Goal: Task Accomplishment & Management: Use online tool/utility

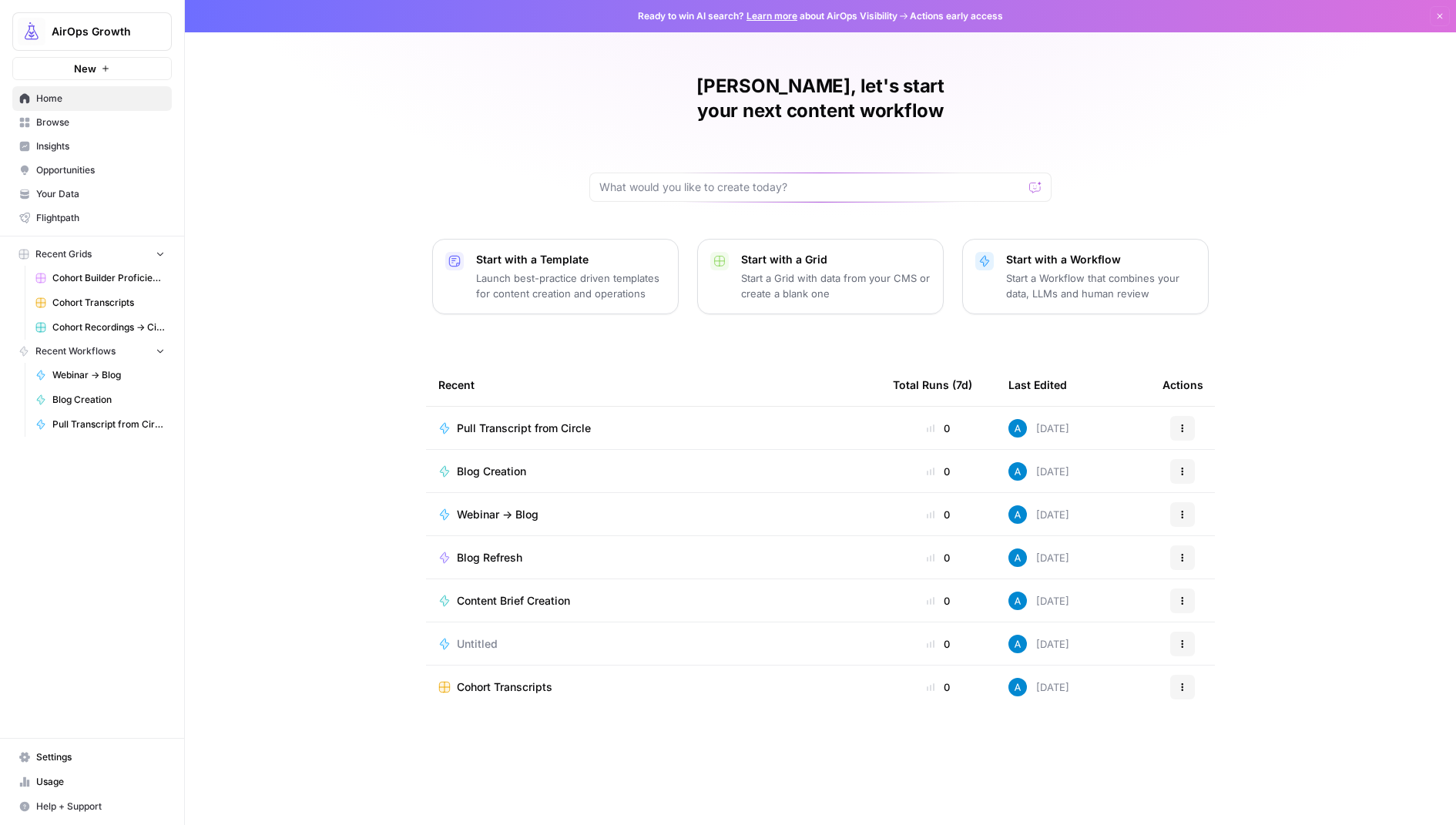
click at [81, 118] on span "Browse" at bounding box center [100, 123] width 129 height 14
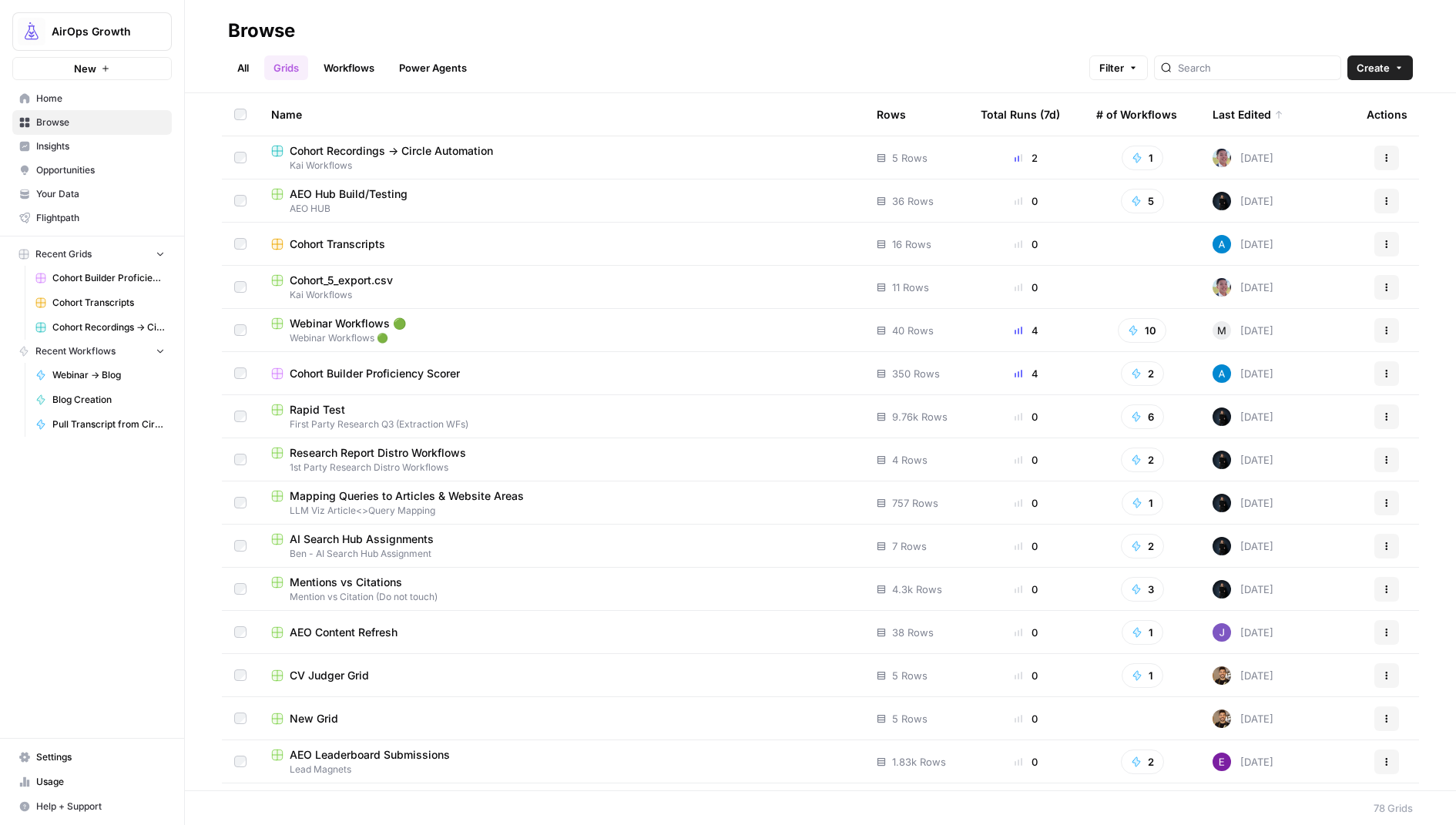
click at [434, 156] on span "Cohort Recordings -> Circle Automation" at bounding box center [391, 151] width 204 height 15
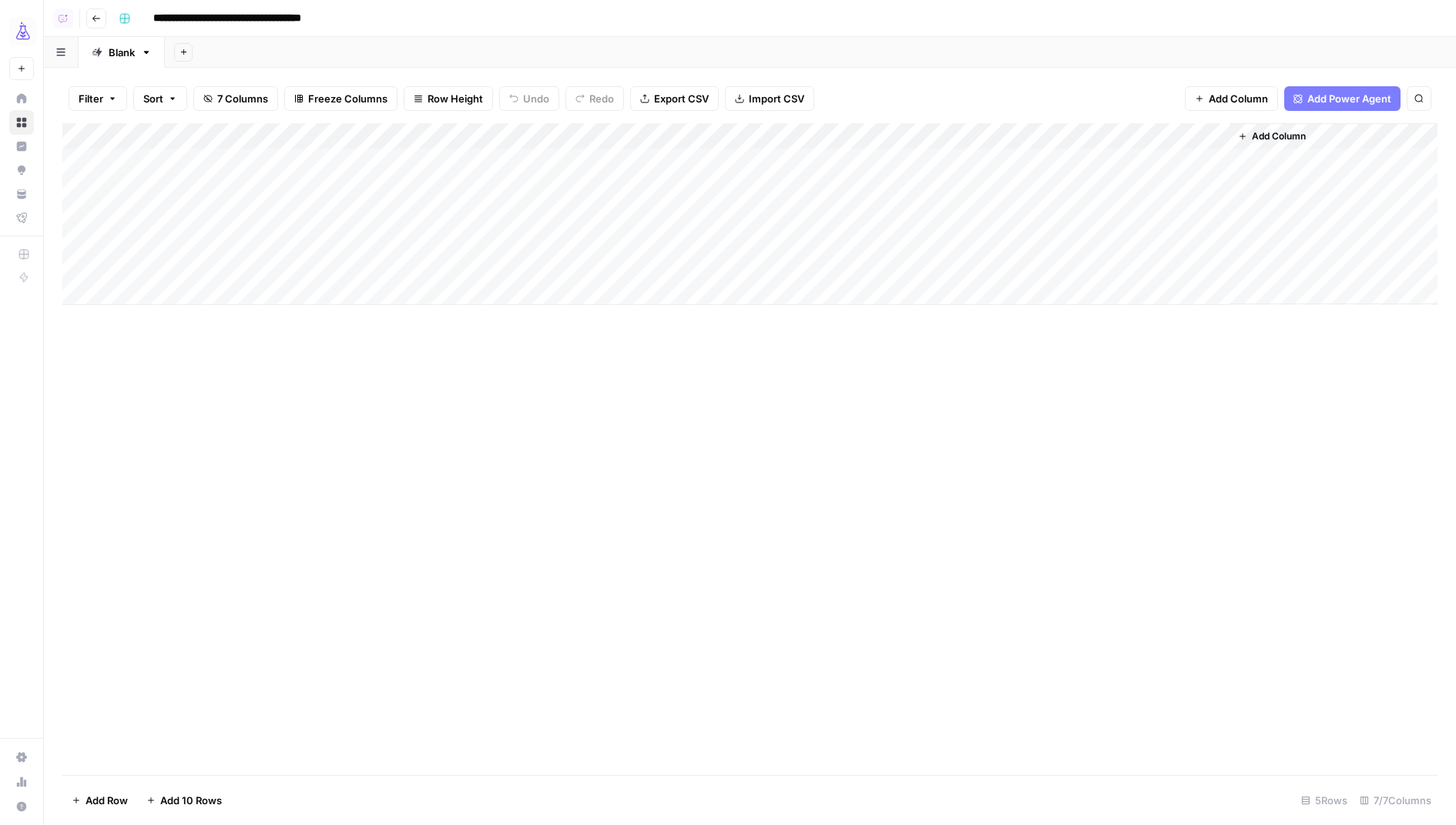
click at [1168, 188] on div "Add Column" at bounding box center [749, 214] width 1375 height 182
click at [1215, 187] on div "Add Column" at bounding box center [749, 214] width 1375 height 182
click at [1210, 186] on div "Add Column" at bounding box center [749, 214] width 1375 height 182
click at [482, 406] on div "Add Column" at bounding box center [749, 449] width 1375 height 652
click at [469, 132] on div "Add Column" at bounding box center [749, 214] width 1375 height 182
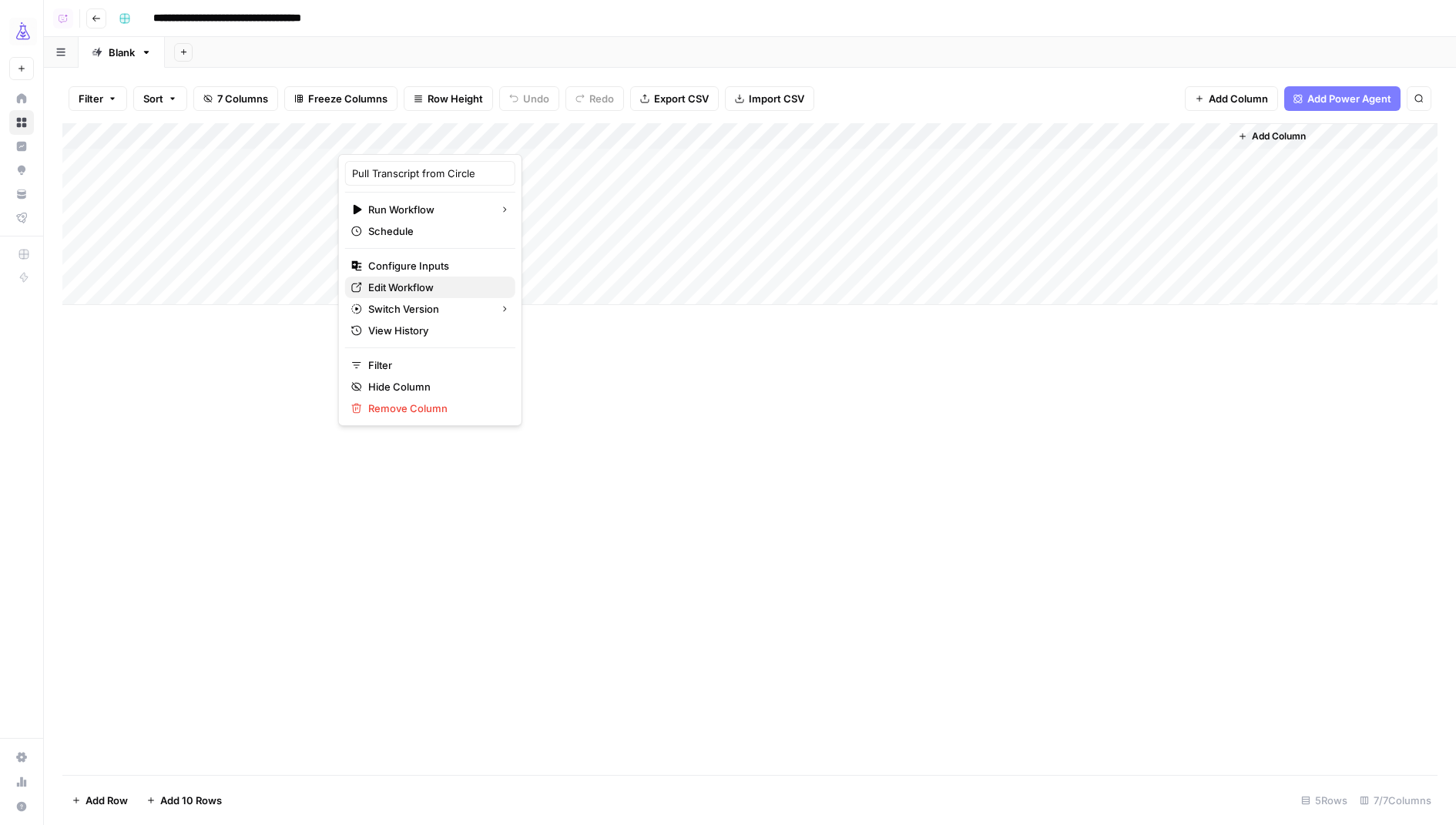
click at [419, 284] on span "Edit Workflow" at bounding box center [436, 287] width 135 height 15
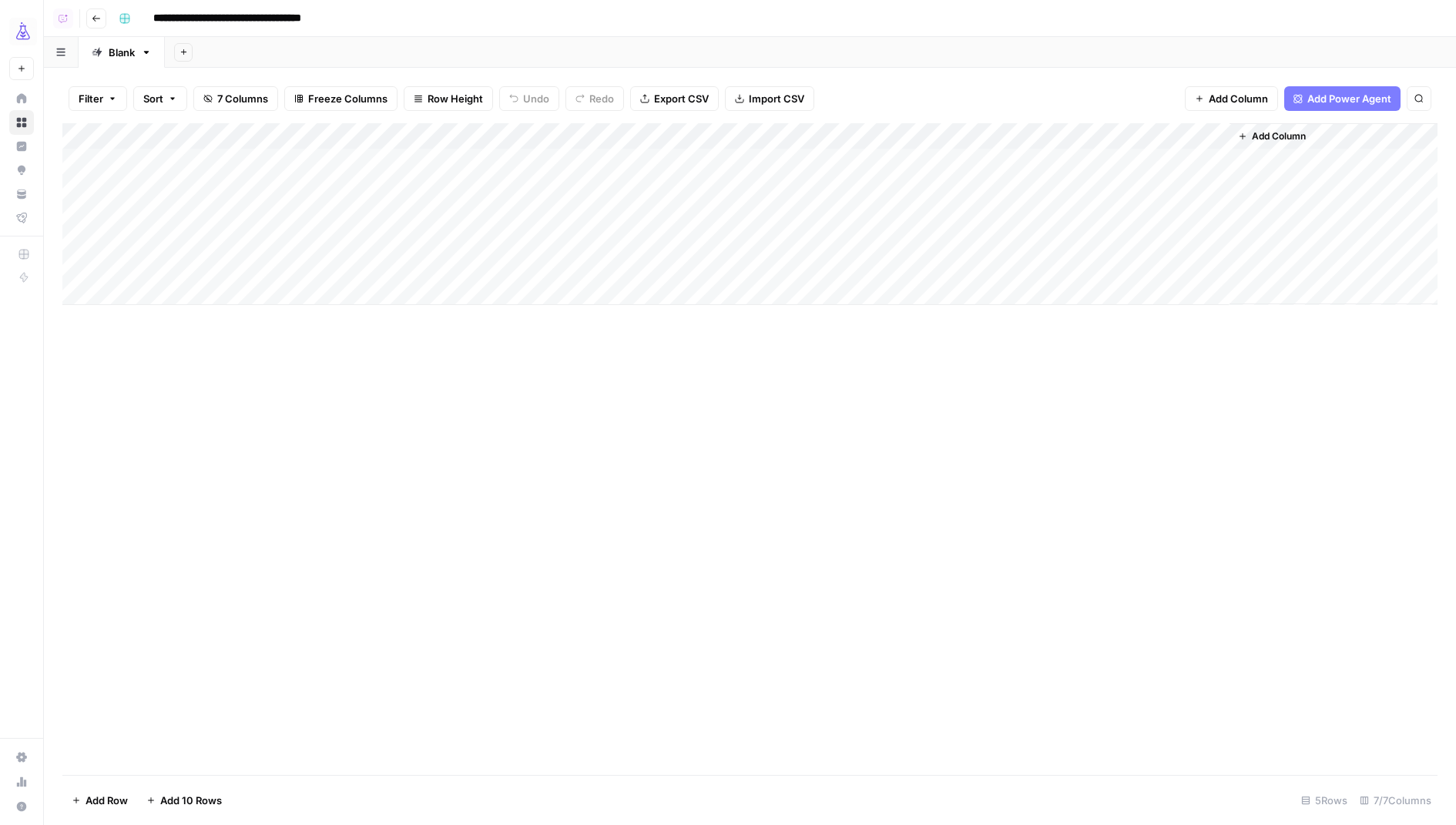
click at [439, 127] on div "Add Column" at bounding box center [749, 214] width 1375 height 182
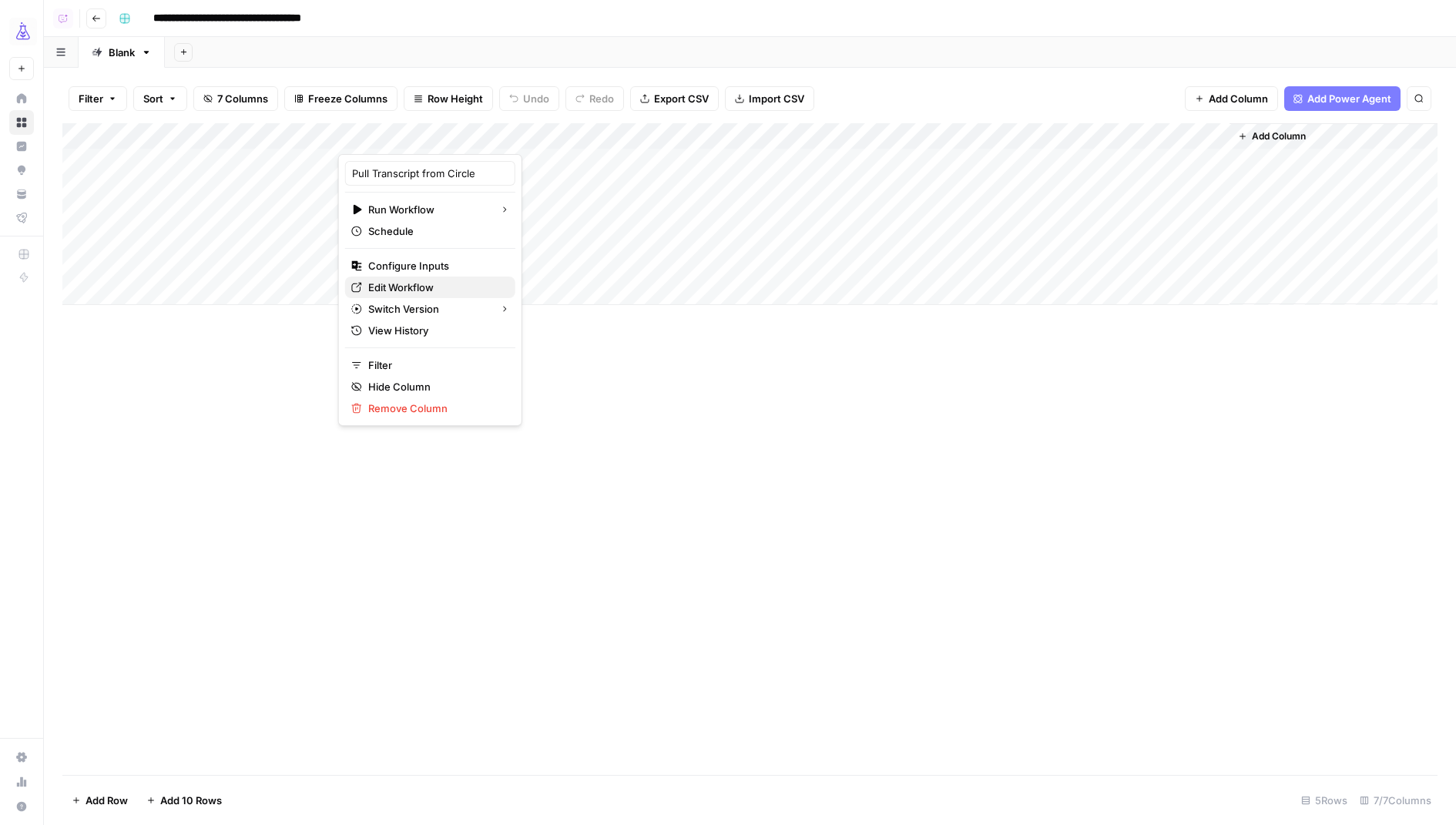
click at [416, 283] on span "Edit Workflow" at bounding box center [436, 287] width 135 height 15
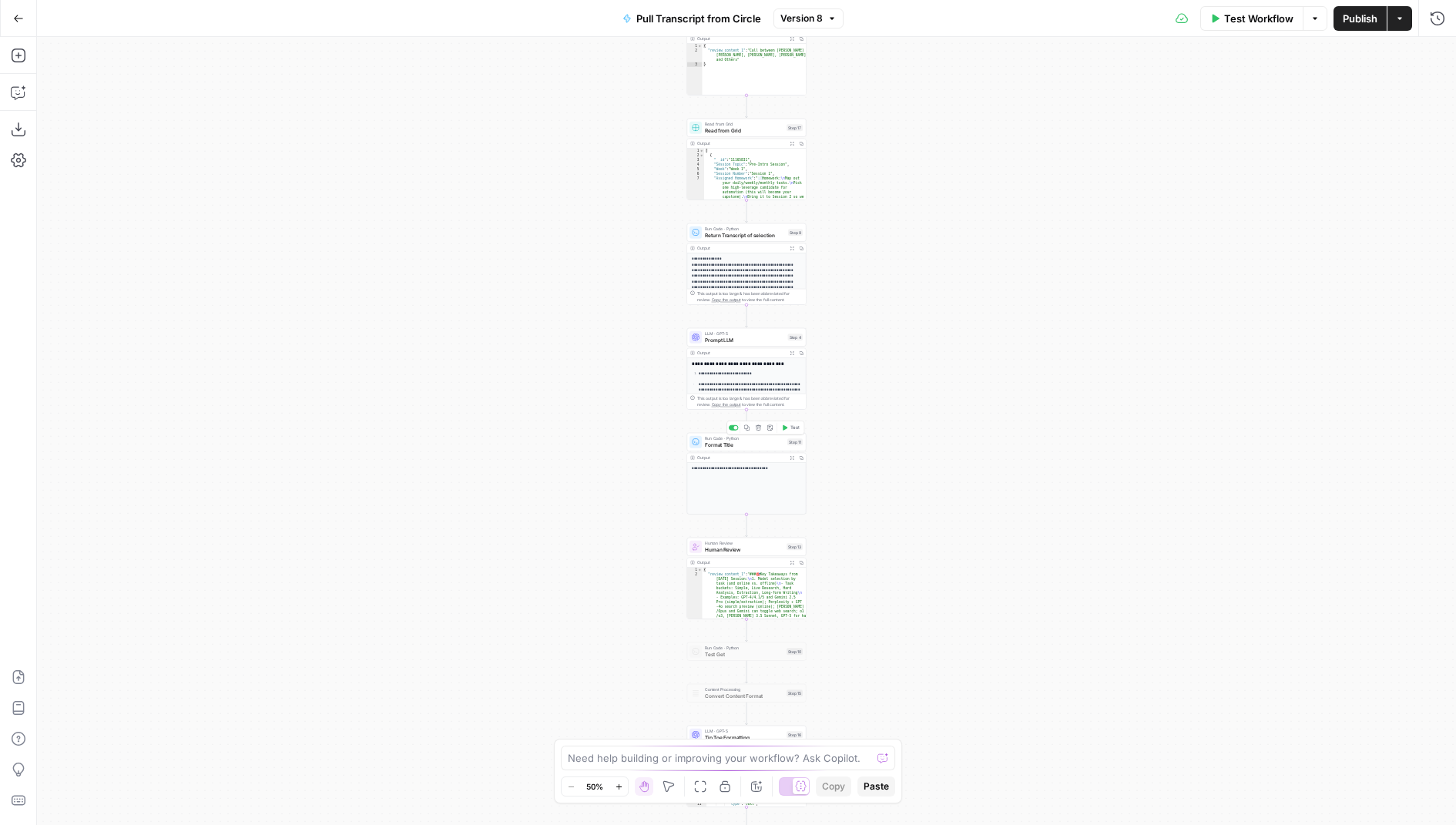
click at [764, 449] on div "Run Code · Python Format Title Step 11 Copy step Delete step Add Note Test" at bounding box center [747, 442] width 119 height 19
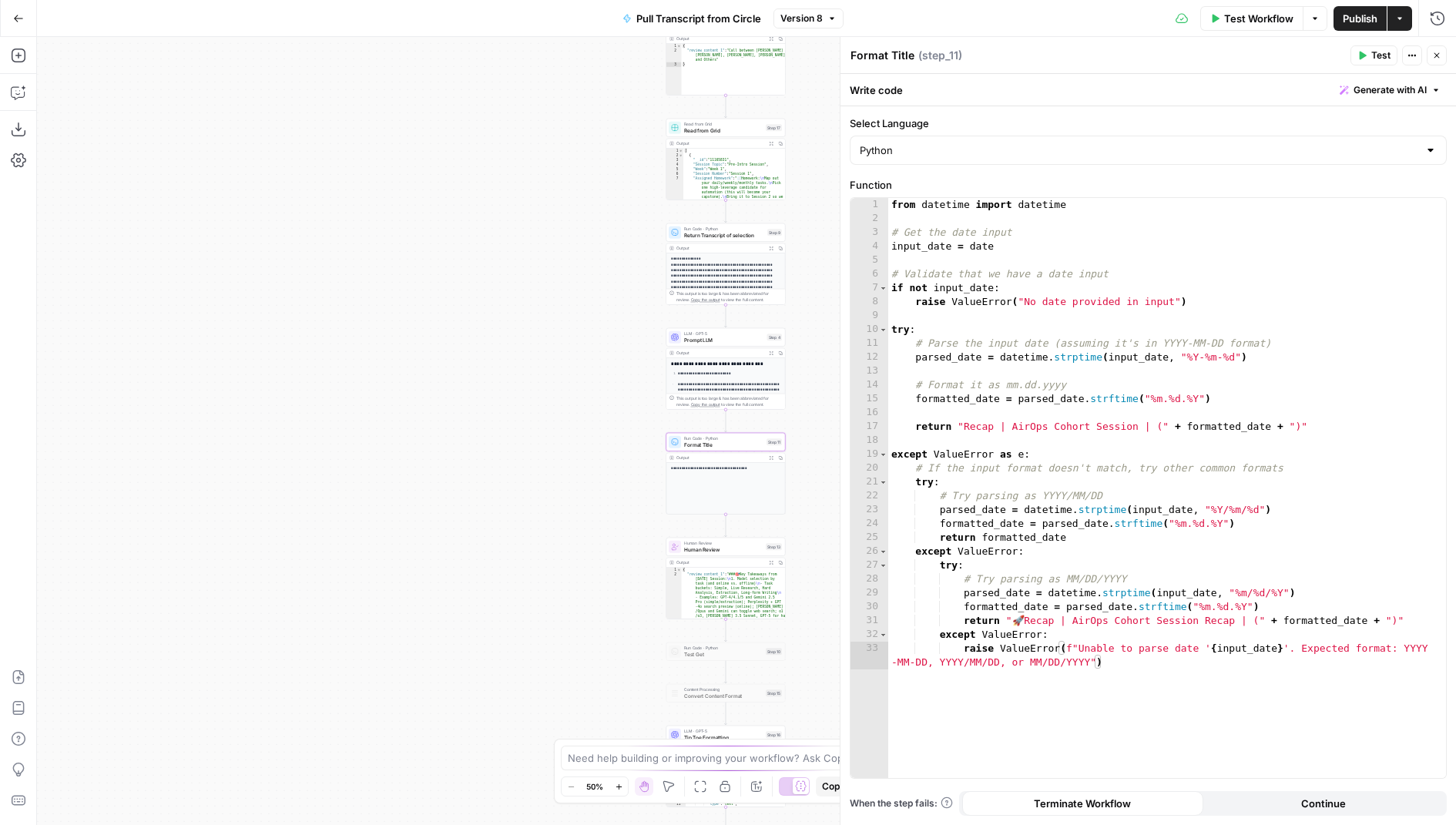
drag, startPoint x: 603, startPoint y: 492, endPoint x: 456, endPoint y: 490, distance: 147.0
click at [456, 492] on div "Workflow Set Inputs Inputs Run Code · Python Pull Transcript from Attention Con…" at bounding box center [746, 430] width 1419 height 788
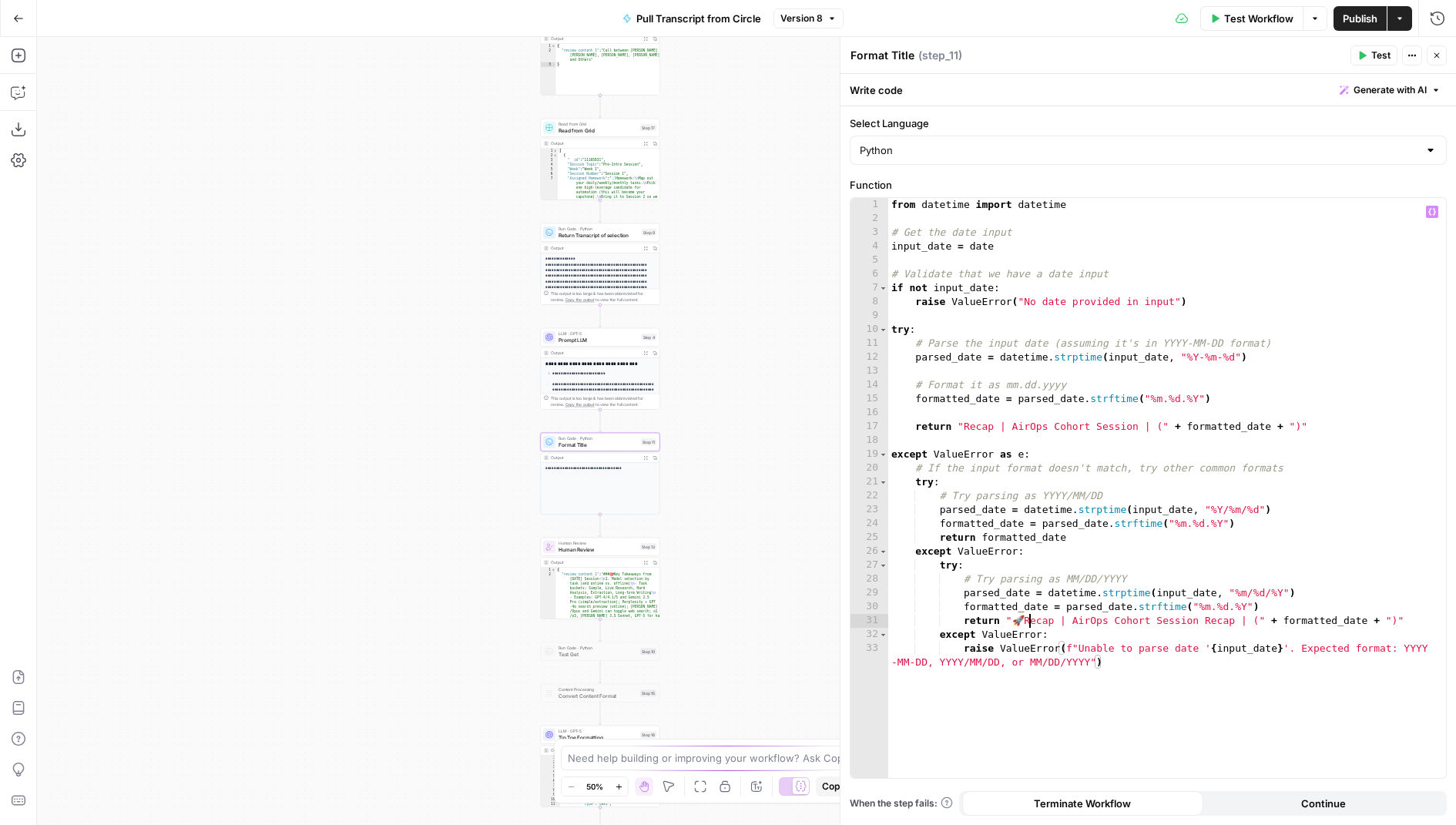
click at [1027, 624] on div "from datetime import datetime # Get the date input input_date = date # Validate…" at bounding box center [1167, 509] width 558 height 623
type textarea "**********"
click at [1441, 55] on span "Close" at bounding box center [1441, 55] width 1 height 1
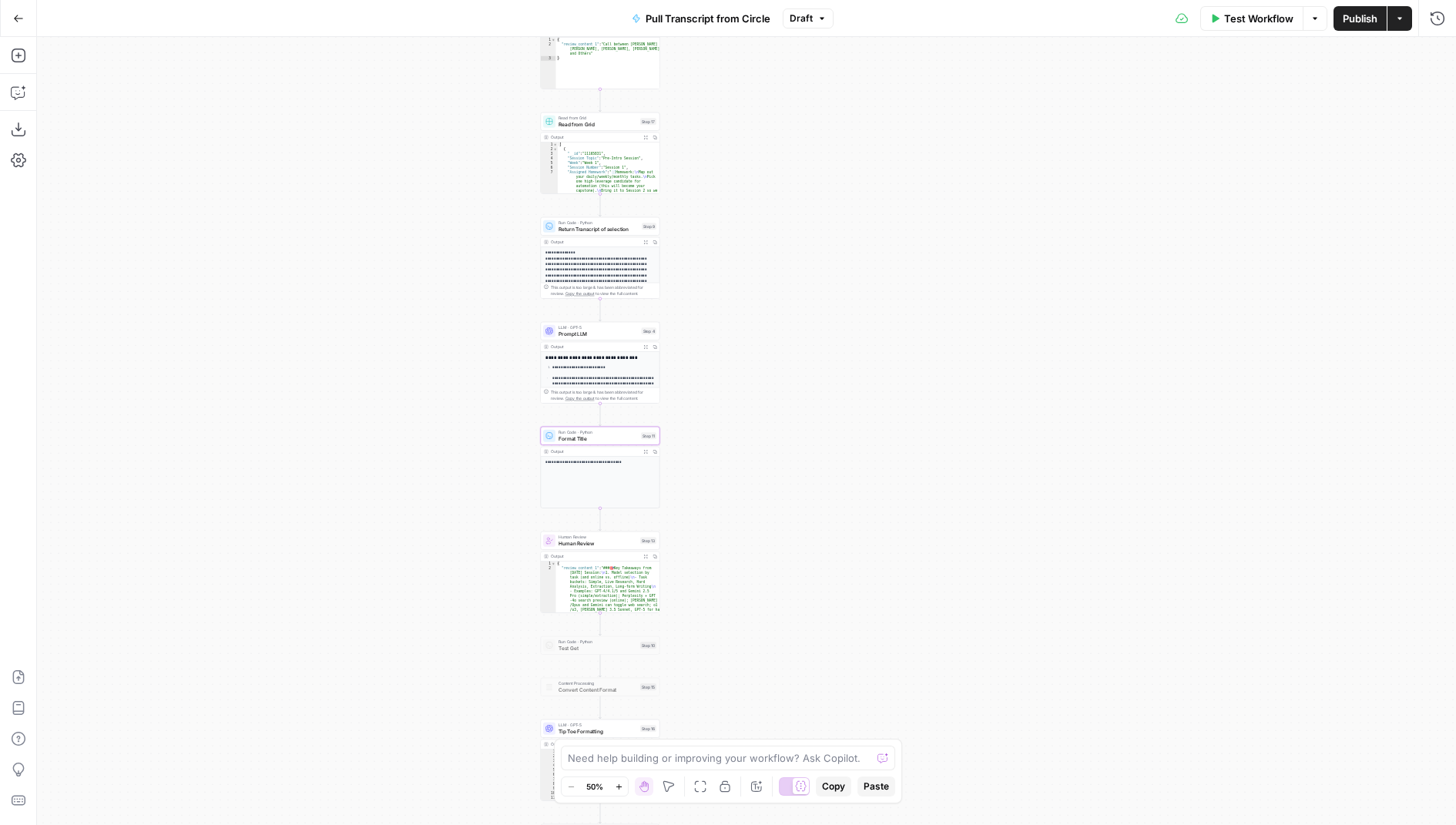
drag, startPoint x: 716, startPoint y: 434, endPoint x: 837, endPoint y: 238, distance: 230.3
click at [837, 239] on div "Workflow Set Inputs Inputs Run Code · Python Pull Transcript from Attention Con…" at bounding box center [746, 430] width 1419 height 788
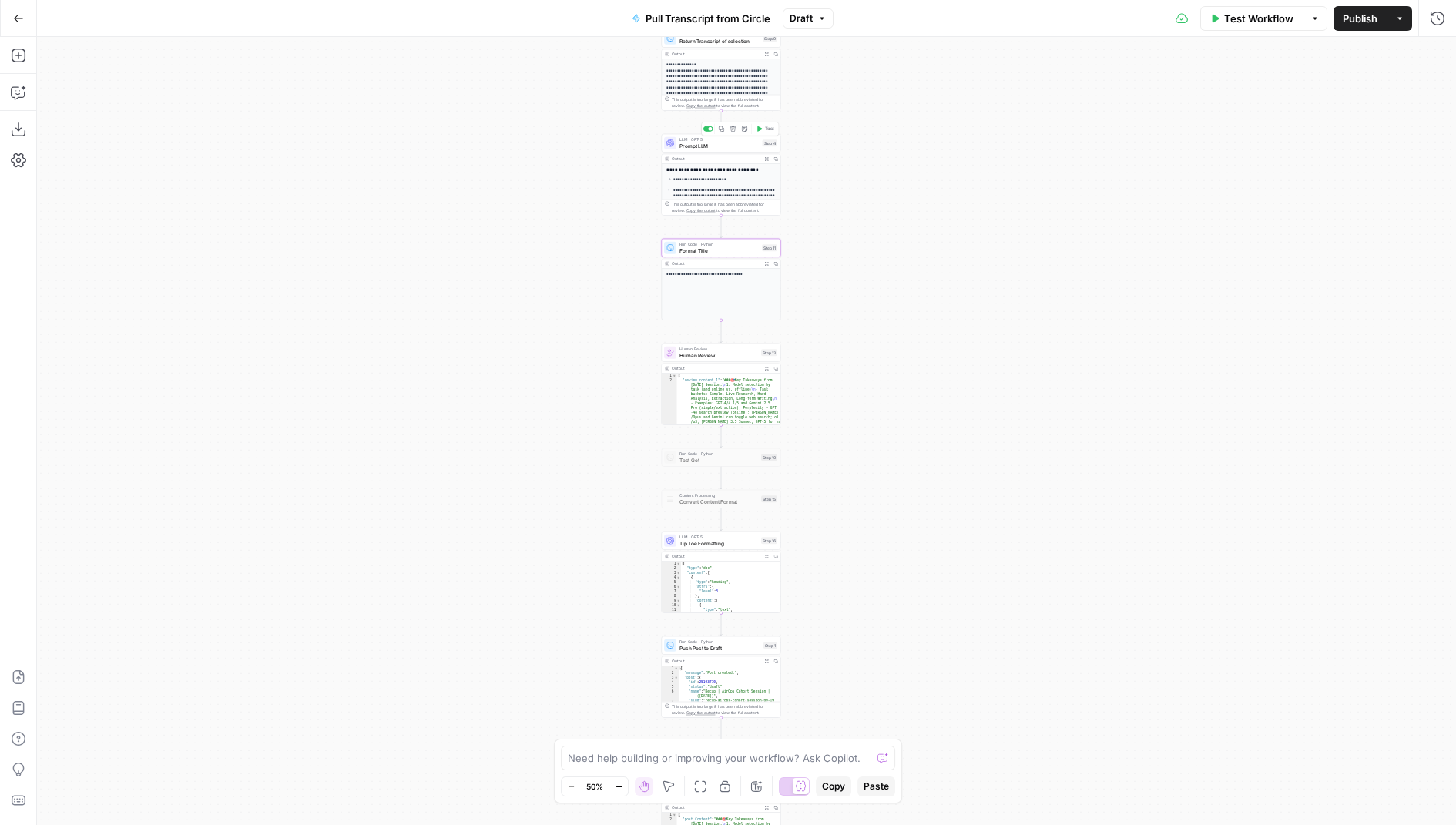
click at [729, 146] on span "Prompt LLM" at bounding box center [719, 145] width 80 height 8
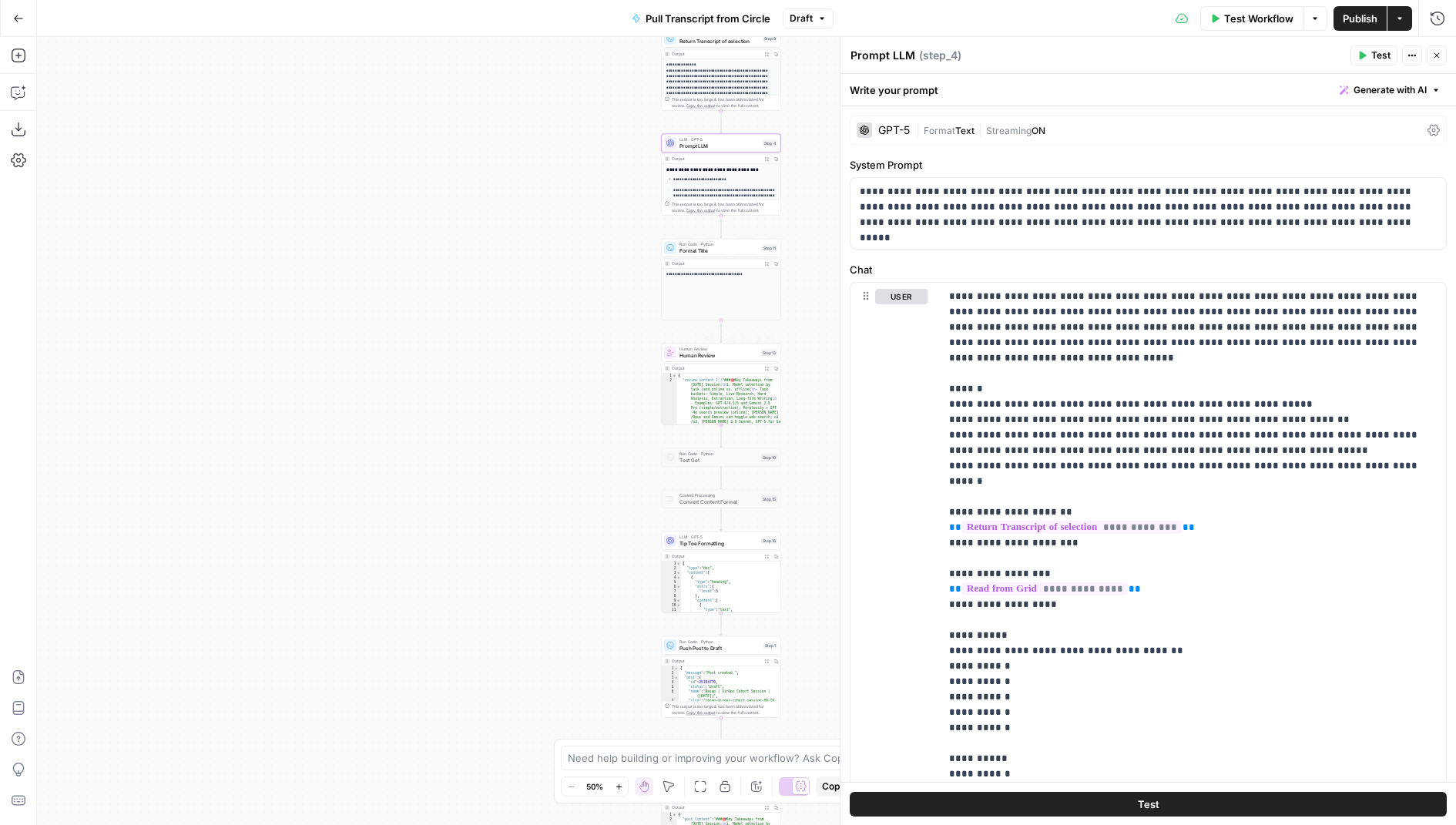
click at [713, 354] on span "Human Review" at bounding box center [719, 355] width 78 height 8
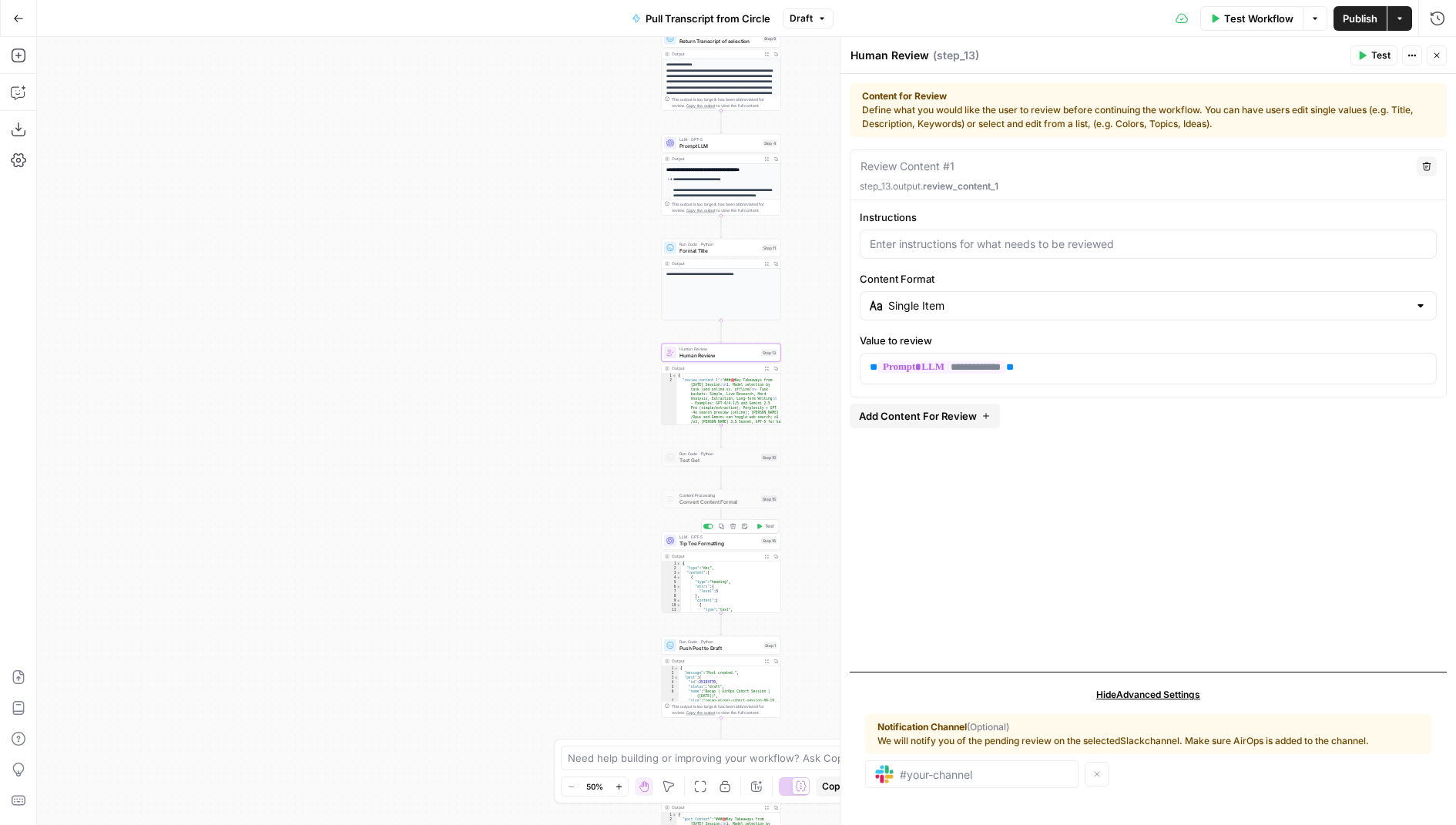
click at [722, 541] on span "Tip Toe Formatting" at bounding box center [719, 543] width 78 height 8
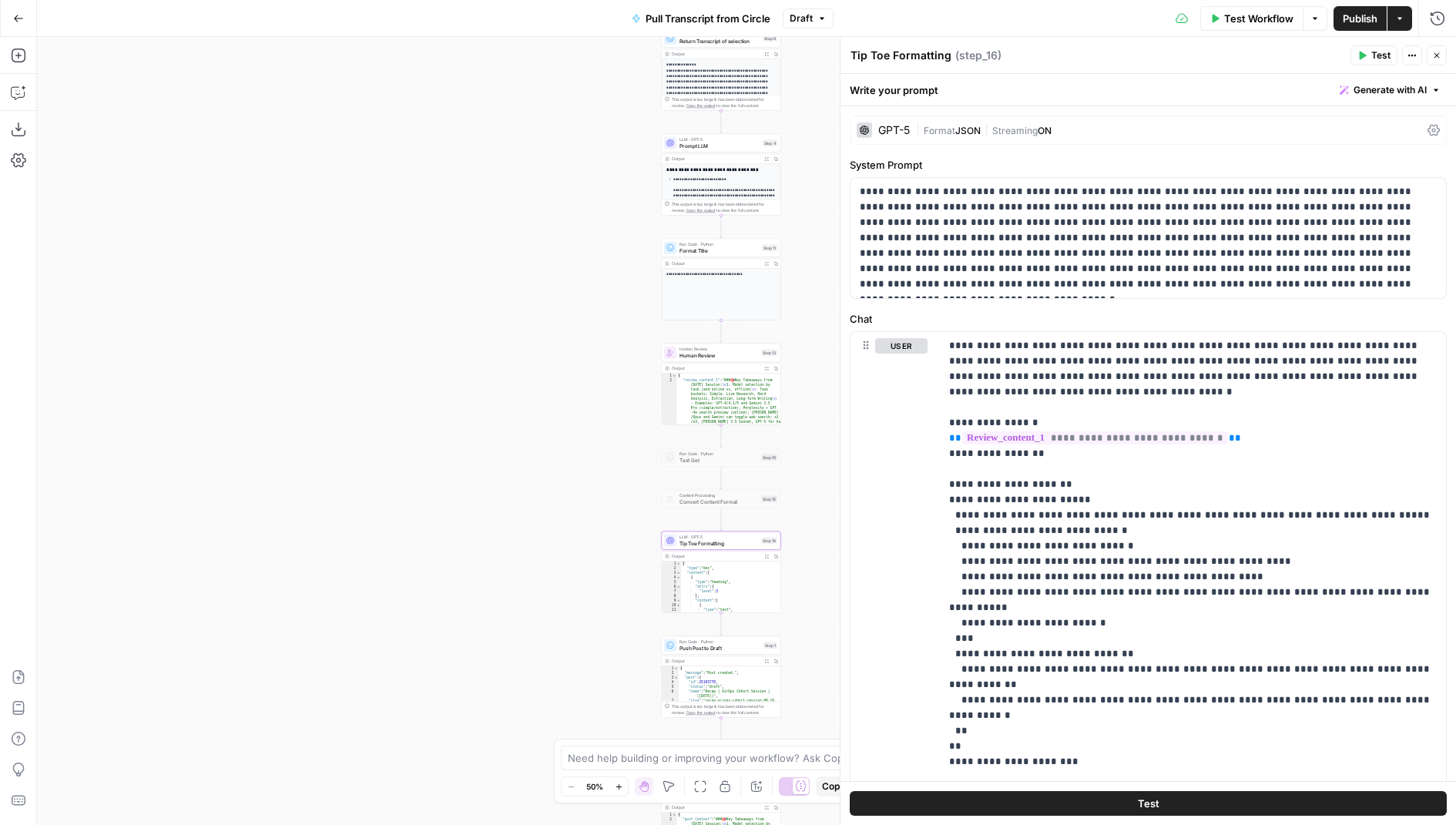
click at [1438, 54] on icon "button" at bounding box center [1437, 55] width 5 height 5
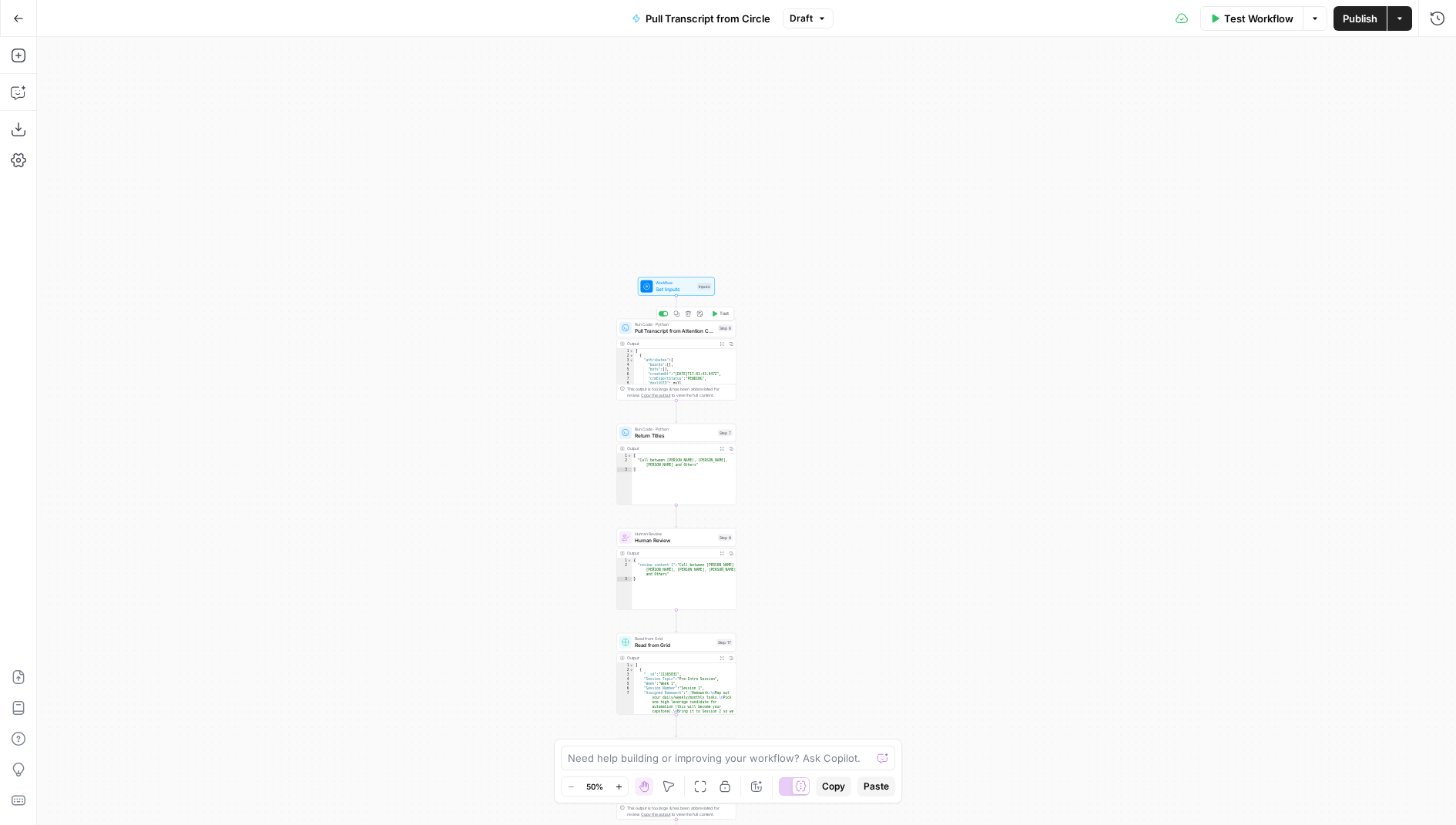
click at [699, 332] on span "Pull Transcript from Attention Conversation ID" at bounding box center [675, 330] width 80 height 8
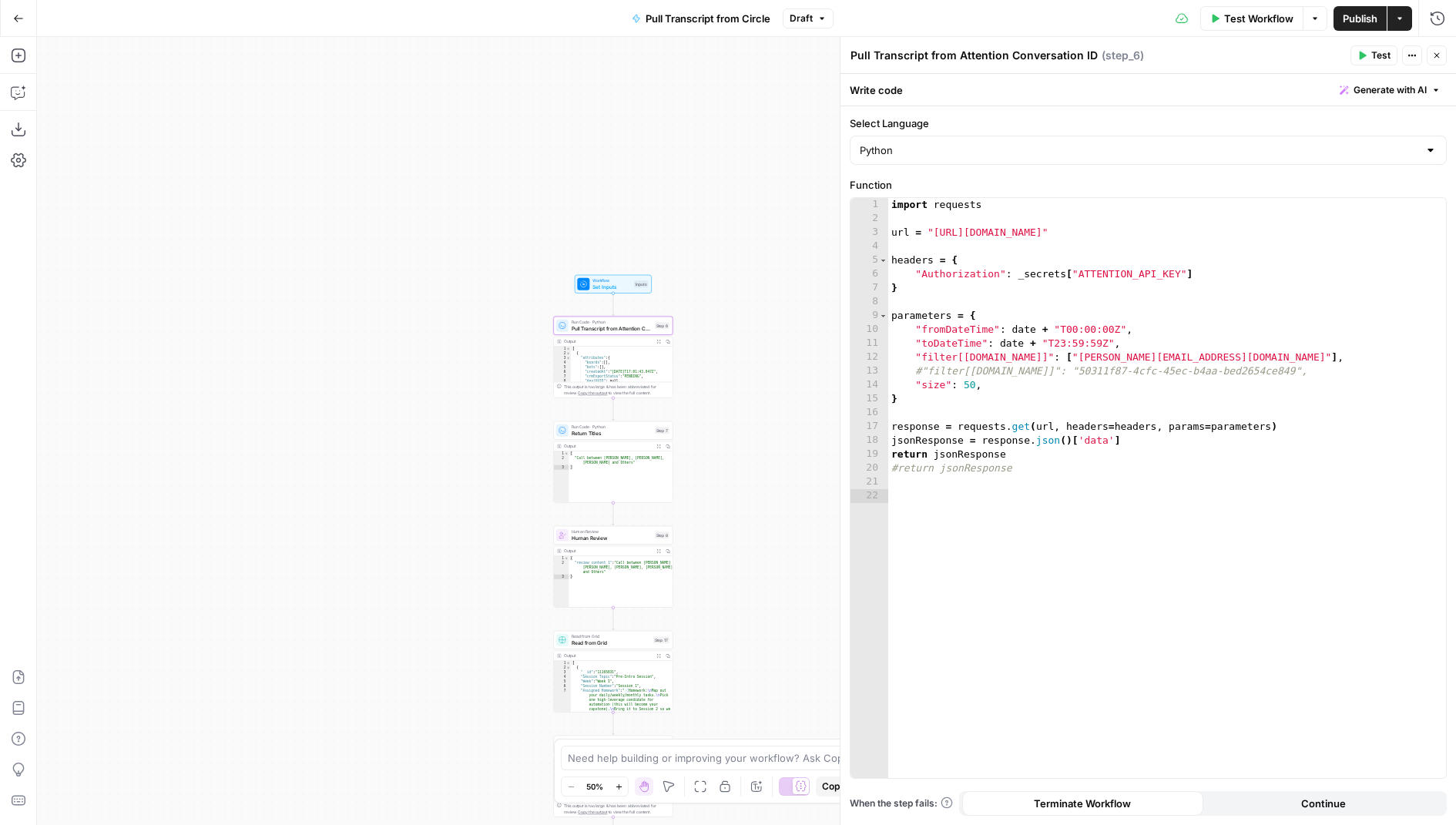
drag, startPoint x: 543, startPoint y: 408, endPoint x: 498, endPoint y: 399, distance: 45.9
click at [498, 399] on div "Workflow Set Inputs Inputs Run Code · Python Pull Transcript from Attention Con…" at bounding box center [746, 430] width 1419 height 788
click at [1434, 60] on icon "button" at bounding box center [1436, 55] width 9 height 9
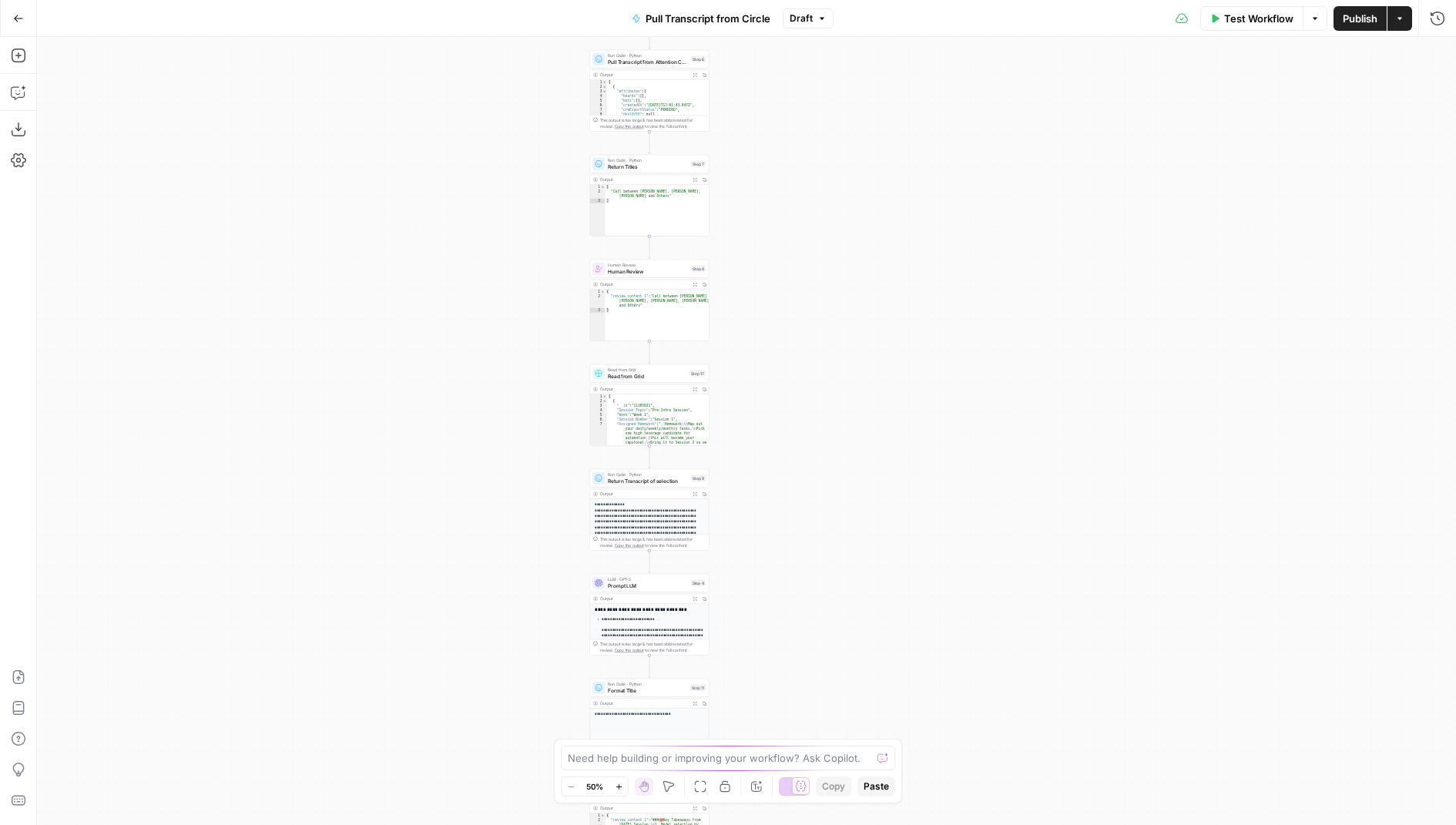
drag, startPoint x: 901, startPoint y: 185, endPoint x: 757, endPoint y: 516, distance: 361.0
click at [757, 515] on div "Workflow Set Inputs Inputs Run Code · Python Pull Transcript from Attention Con…" at bounding box center [746, 430] width 1419 height 788
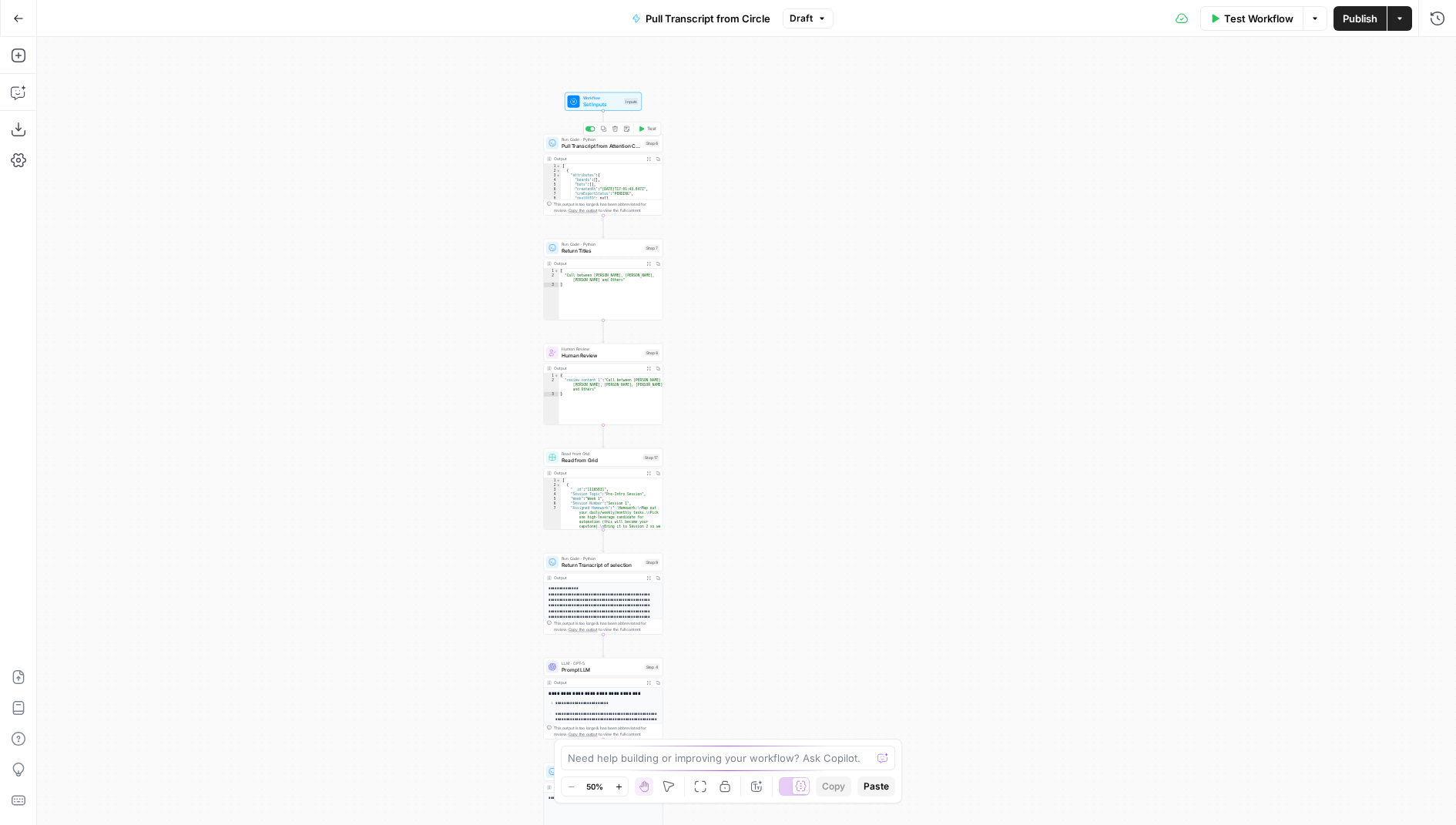
click at [621, 142] on span "Pull Transcript from Attention Conversation ID" at bounding box center [602, 145] width 80 height 8
